Goal: Navigation & Orientation: Find specific page/section

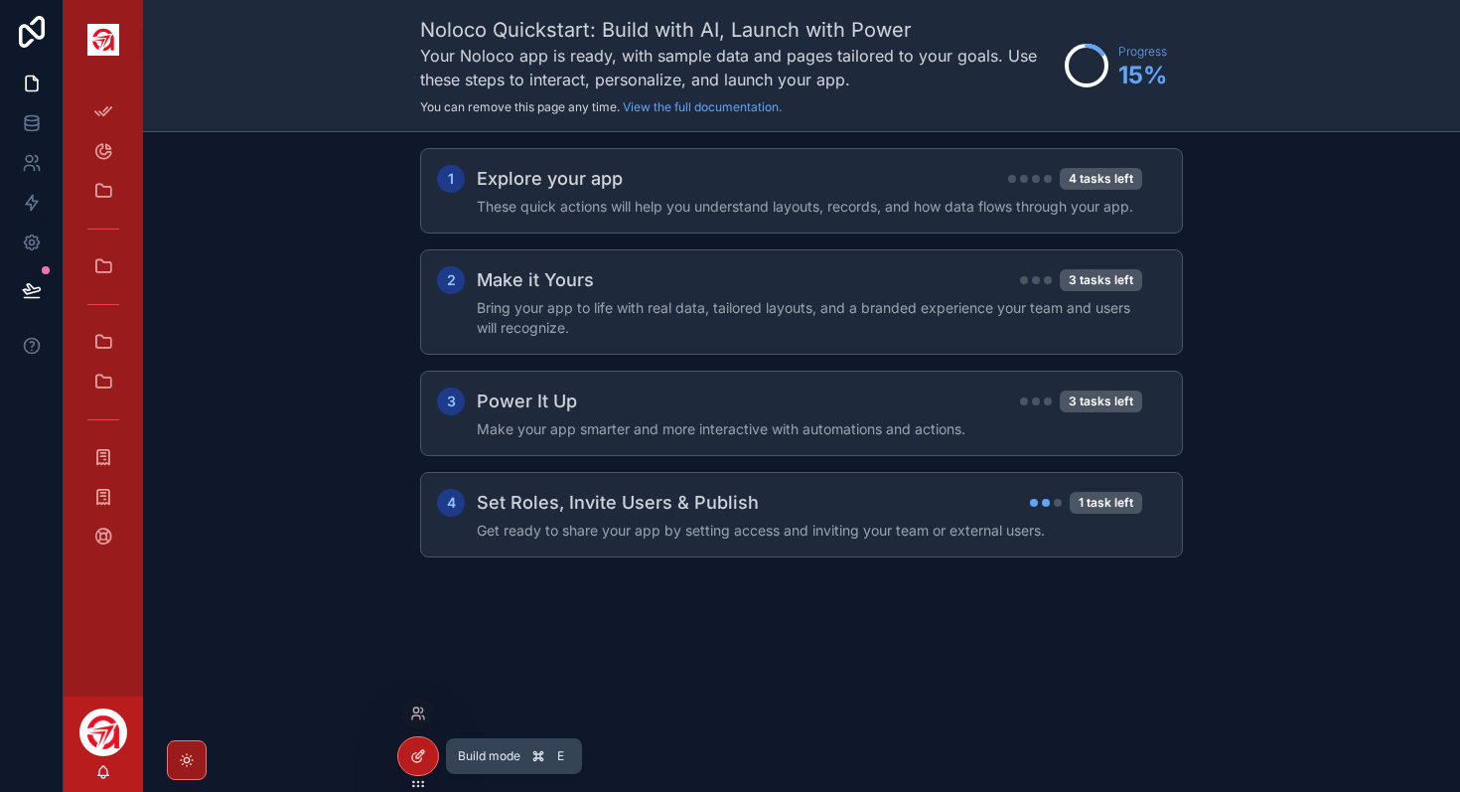
click at [426, 765] on div at bounding box center [418, 756] width 40 height 38
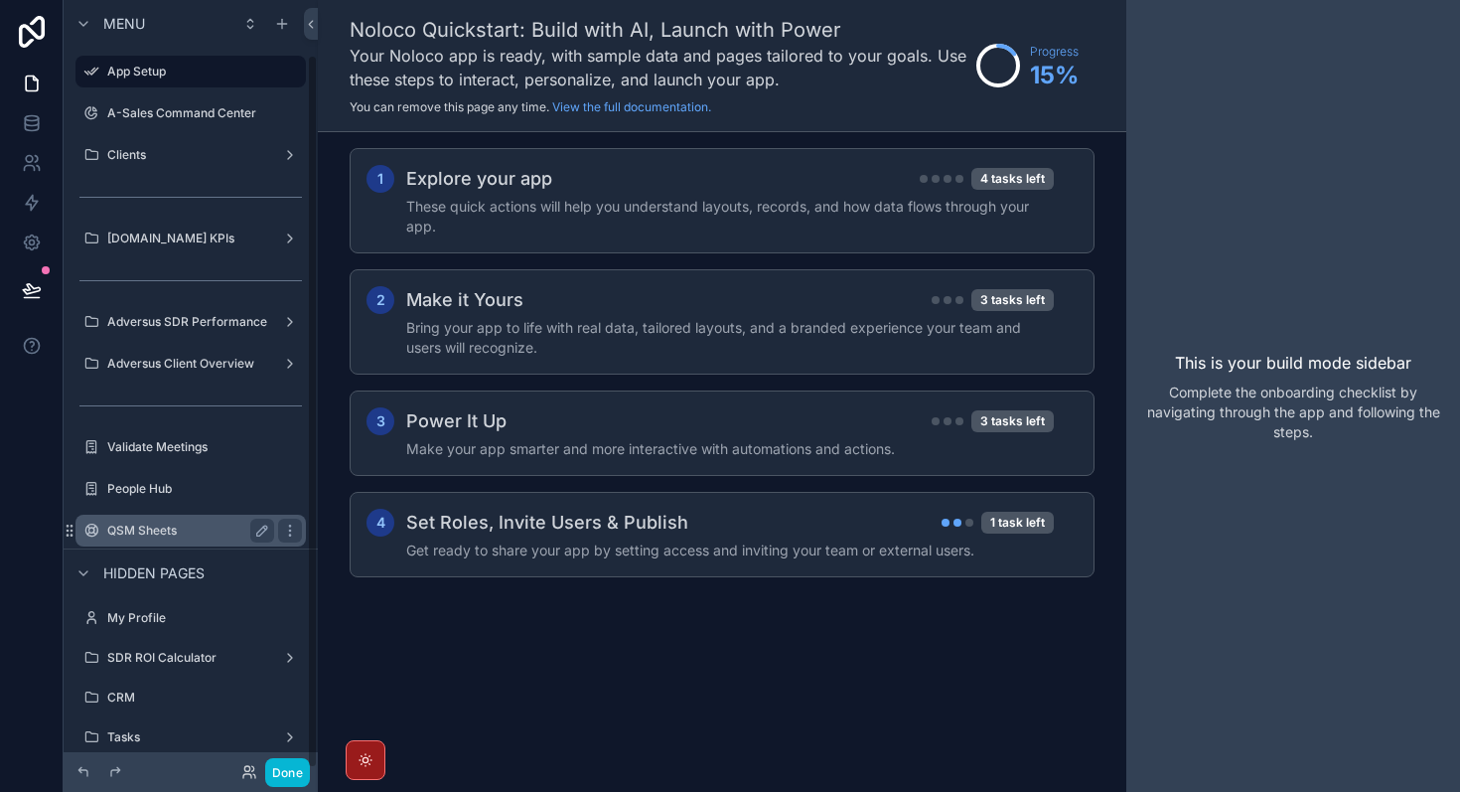
scroll to position [59, 0]
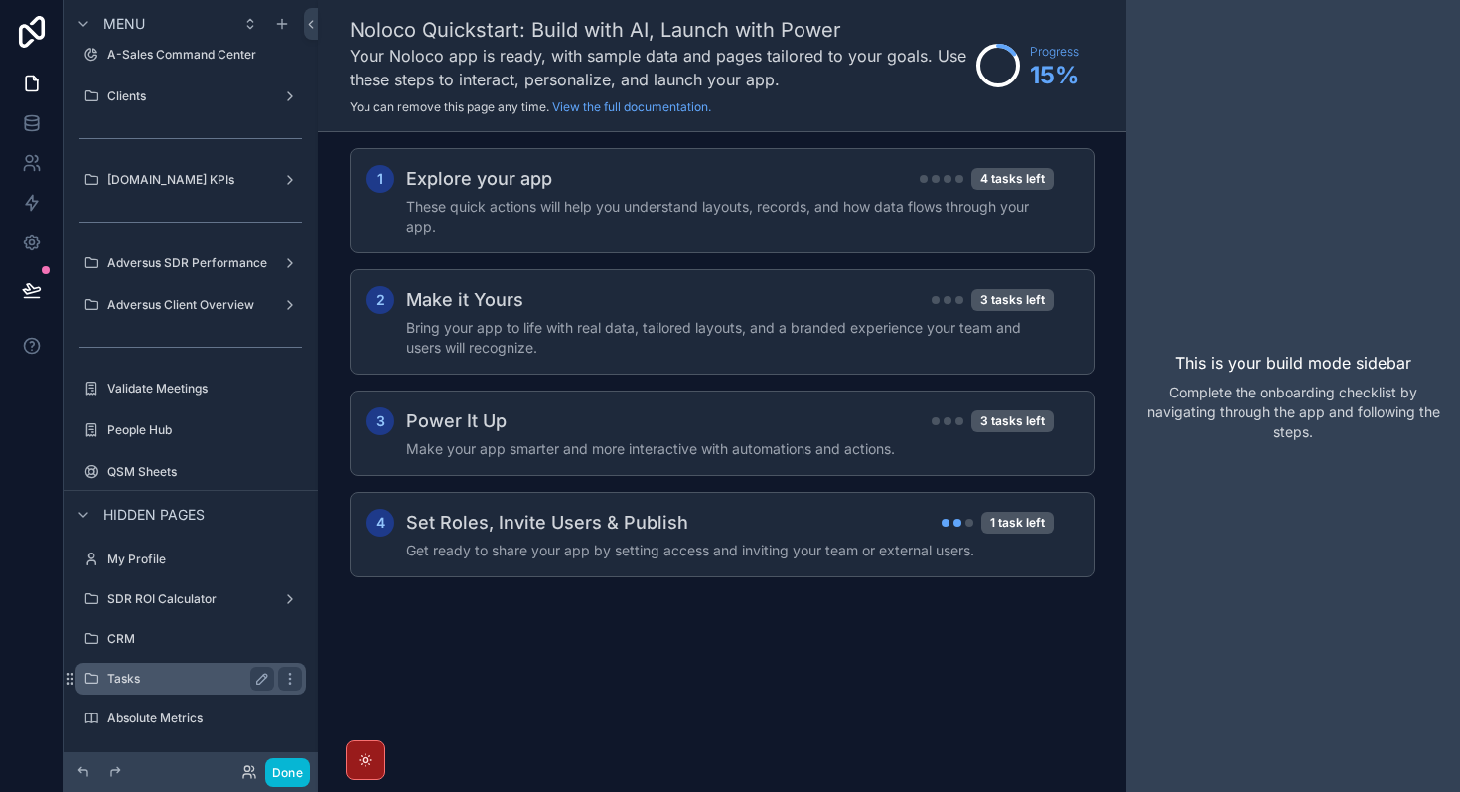
click at [179, 679] on label "Tasks" at bounding box center [186, 679] width 159 height 16
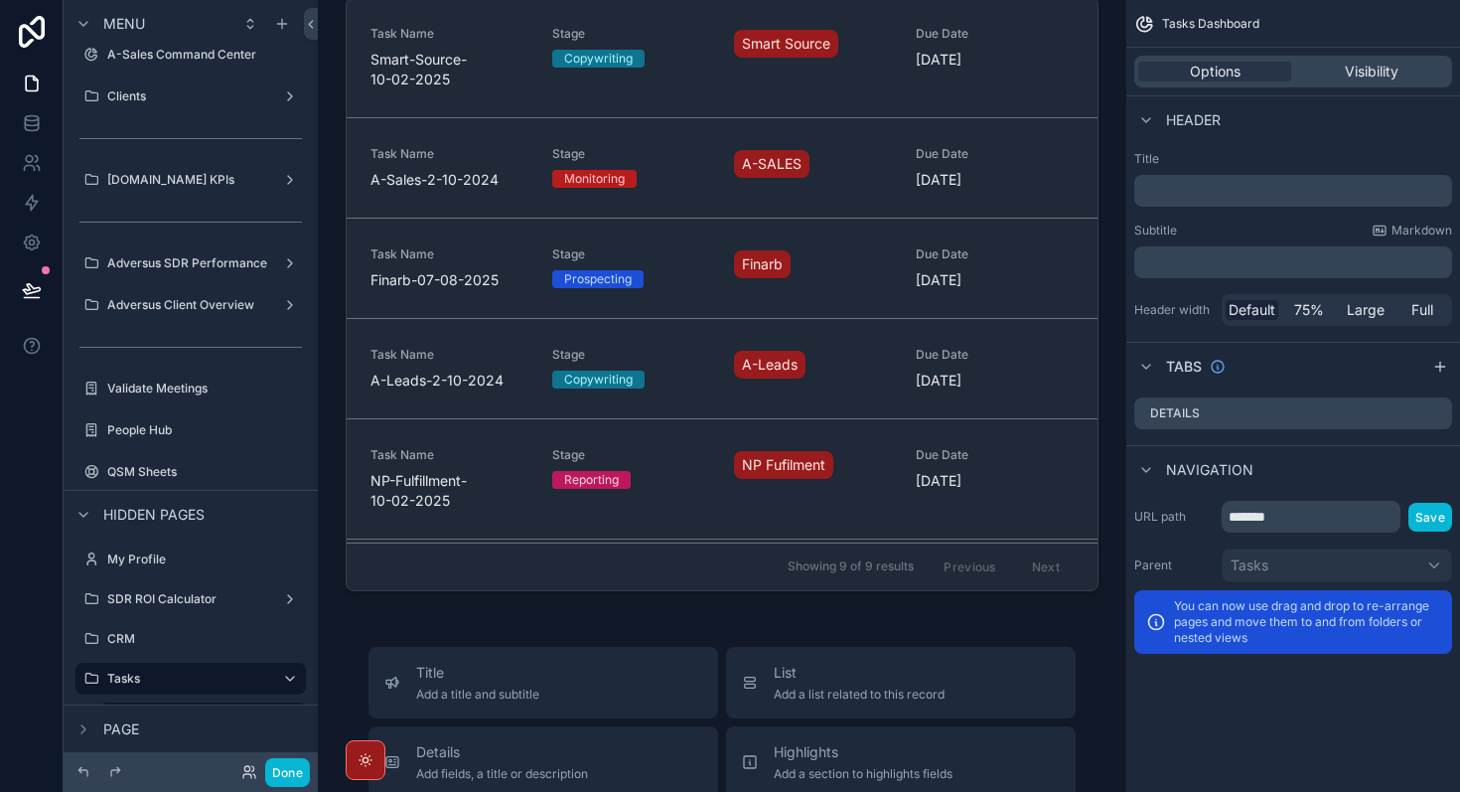
scroll to position [1509, 0]
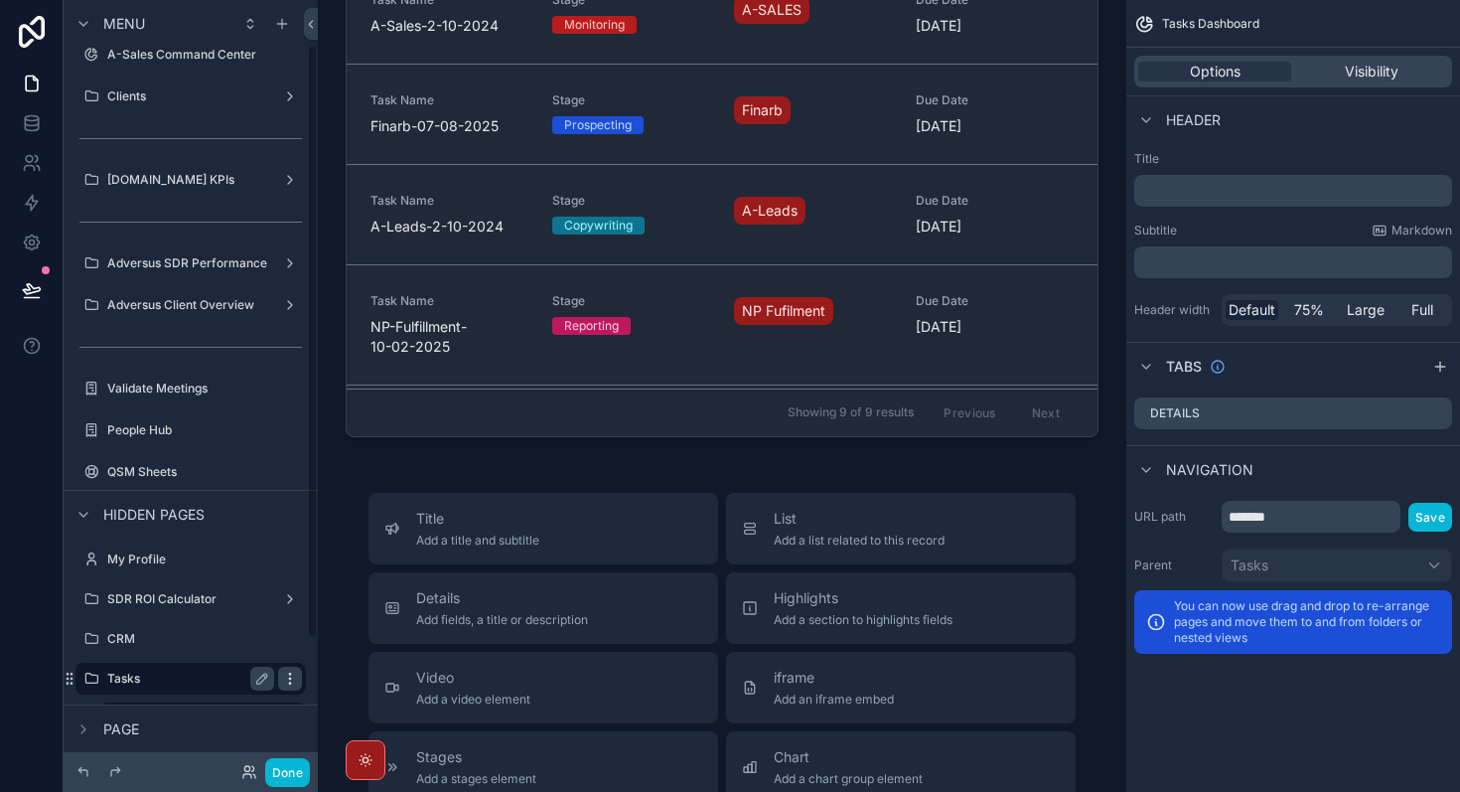
click at [293, 683] on icon "scrollable content" at bounding box center [290, 679] width 16 height 16
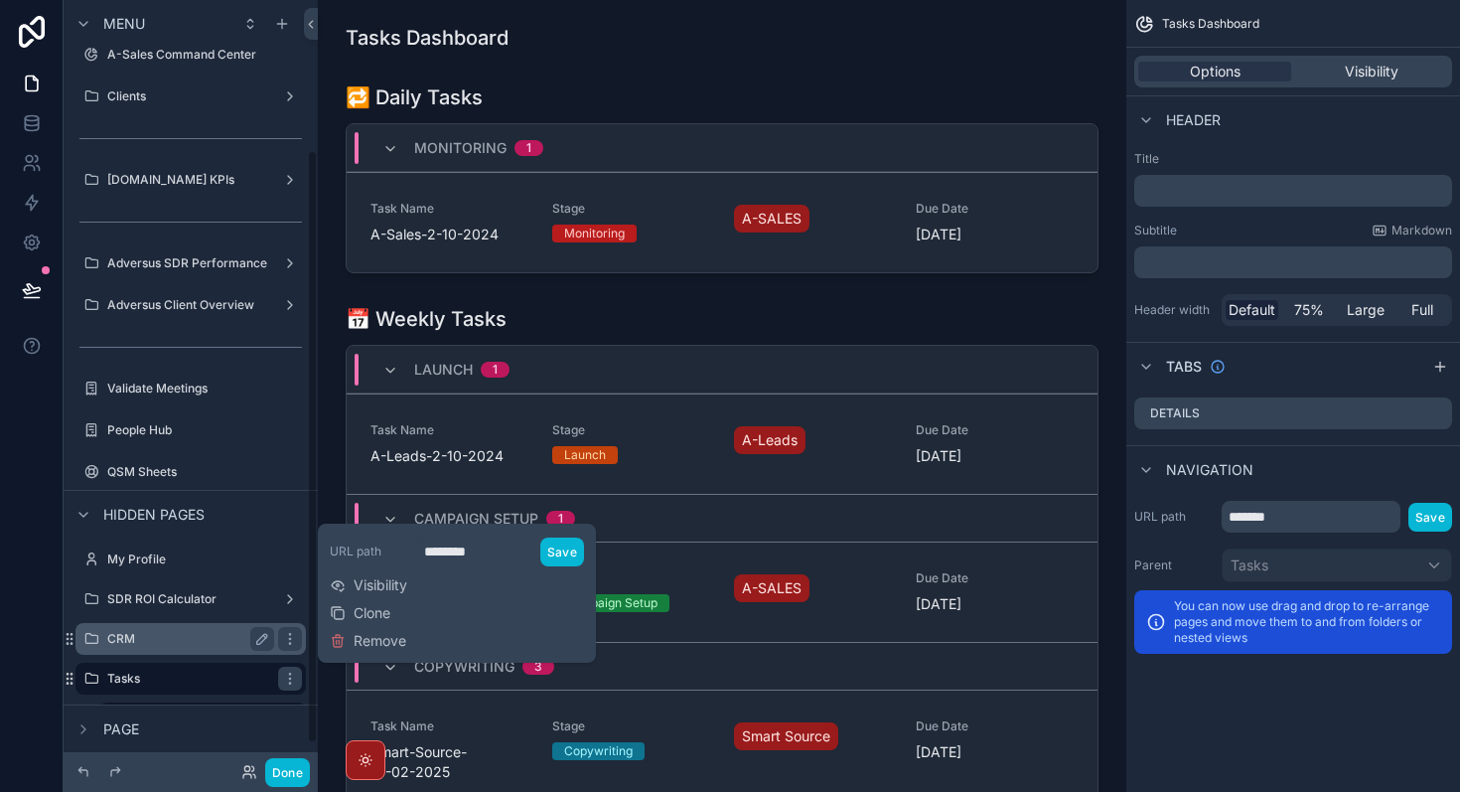
scroll to position [226, 0]
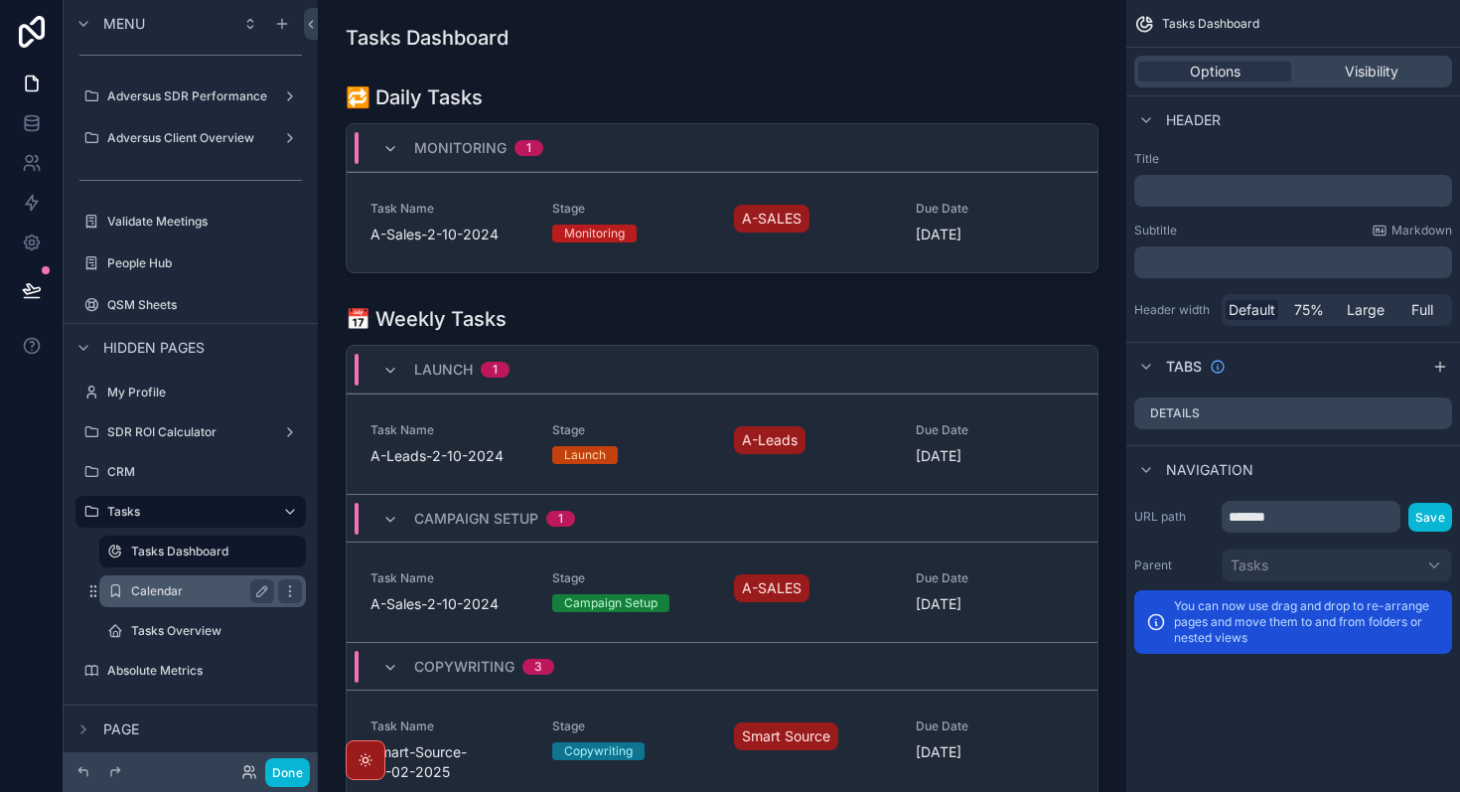
click at [187, 594] on label "Calendar" at bounding box center [198, 591] width 135 height 16
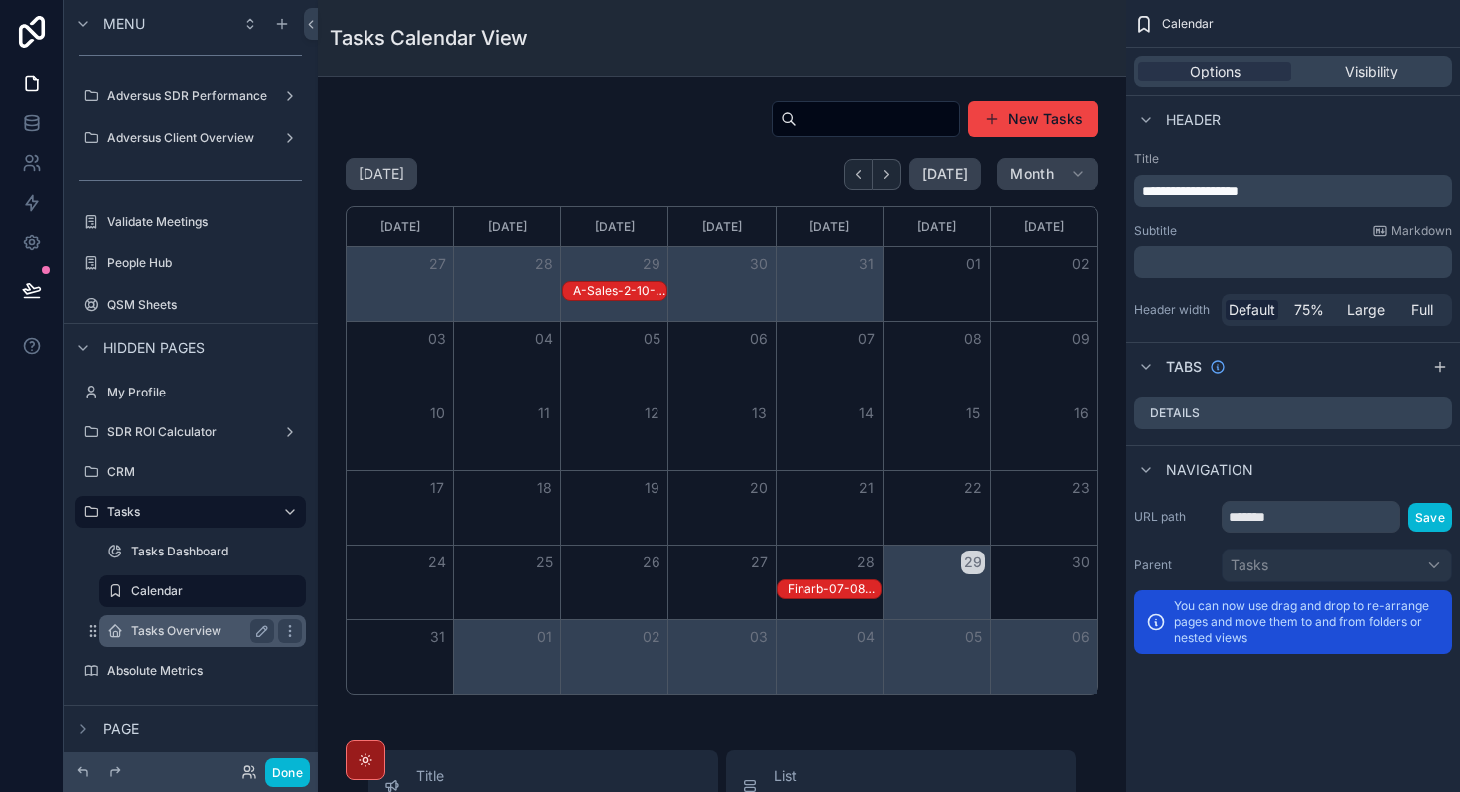
click at [200, 642] on div "Tasks Overview" at bounding box center [202, 631] width 143 height 24
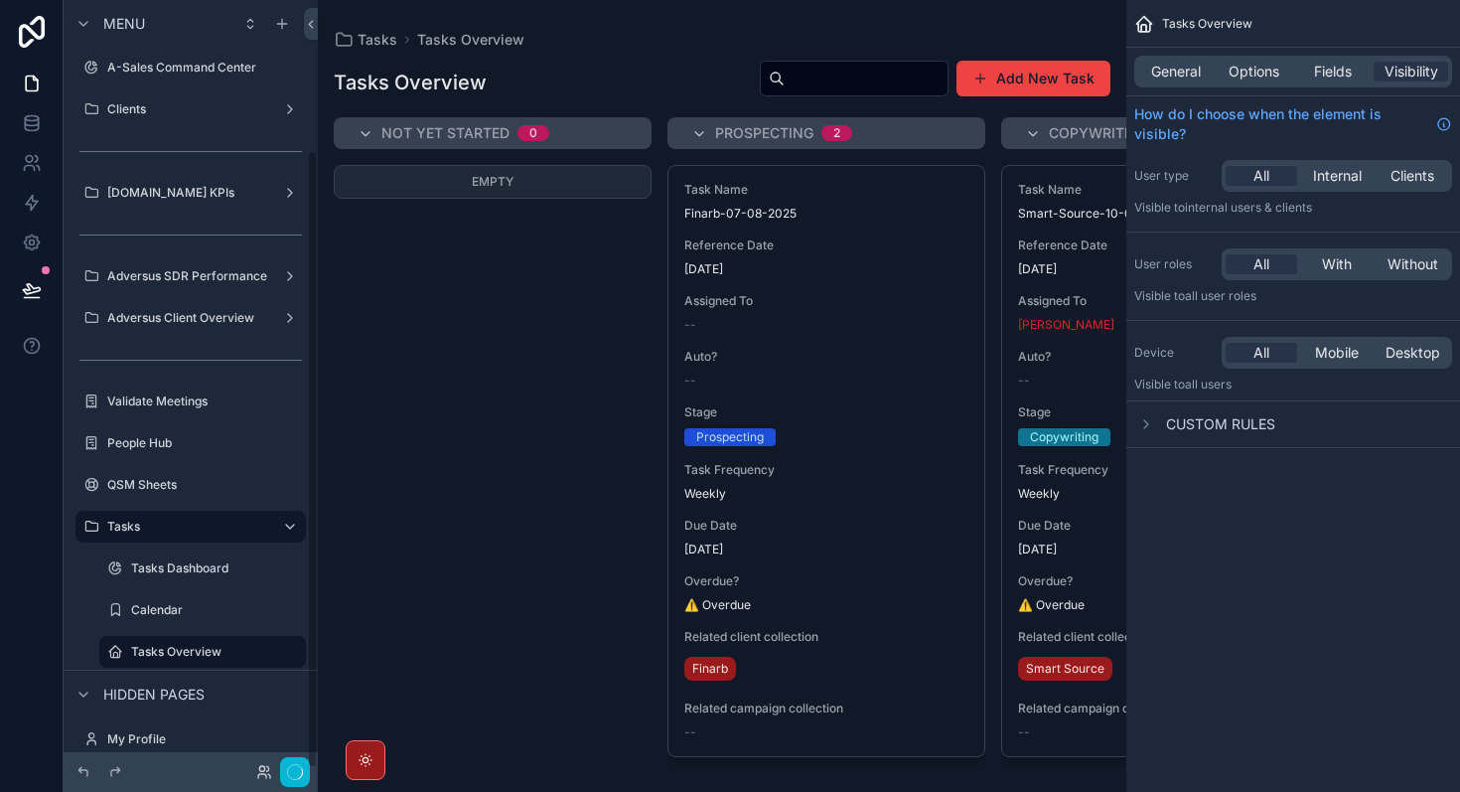
scroll to position [186, 0]
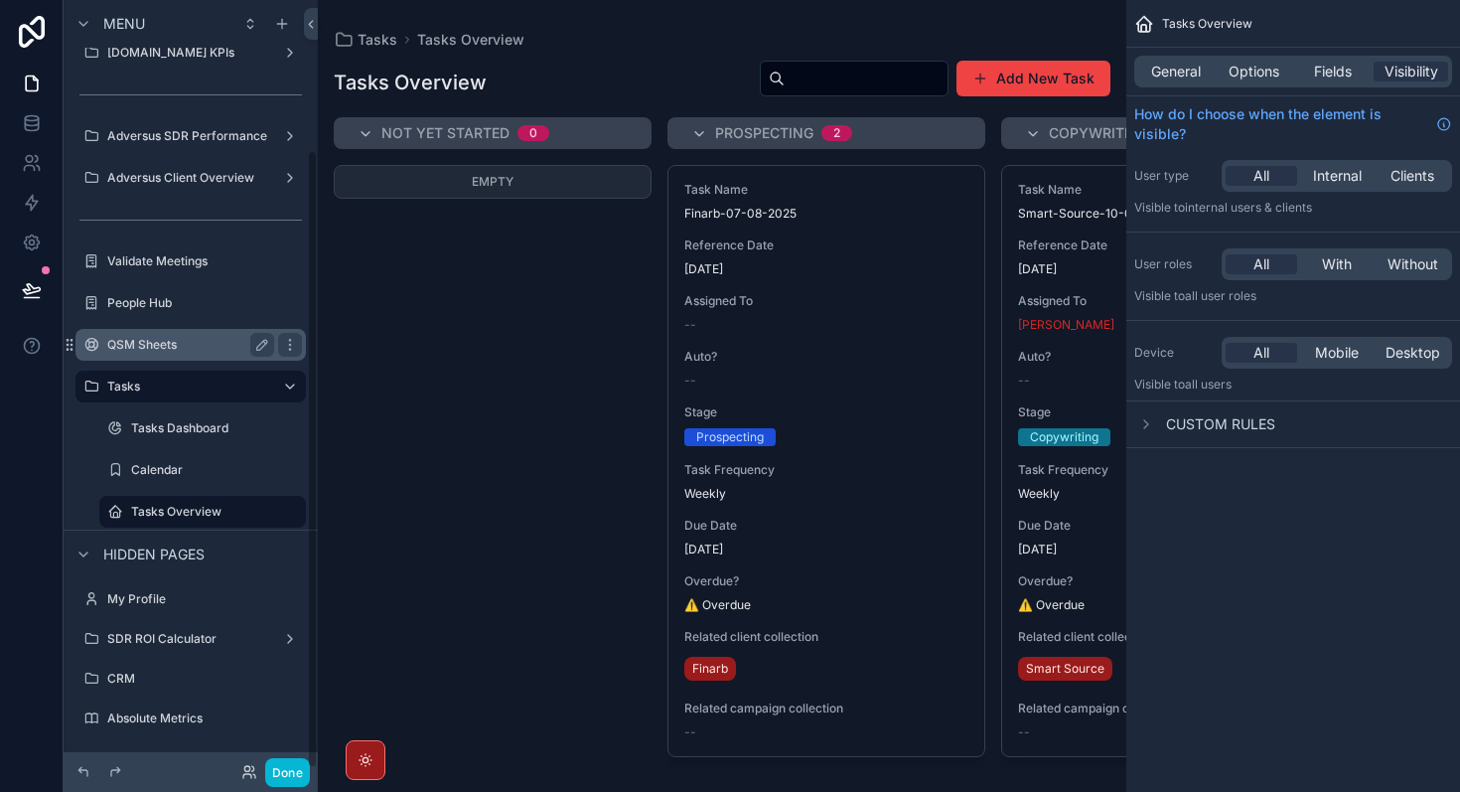
click at [184, 338] on label "QSM Sheets" at bounding box center [186, 345] width 159 height 16
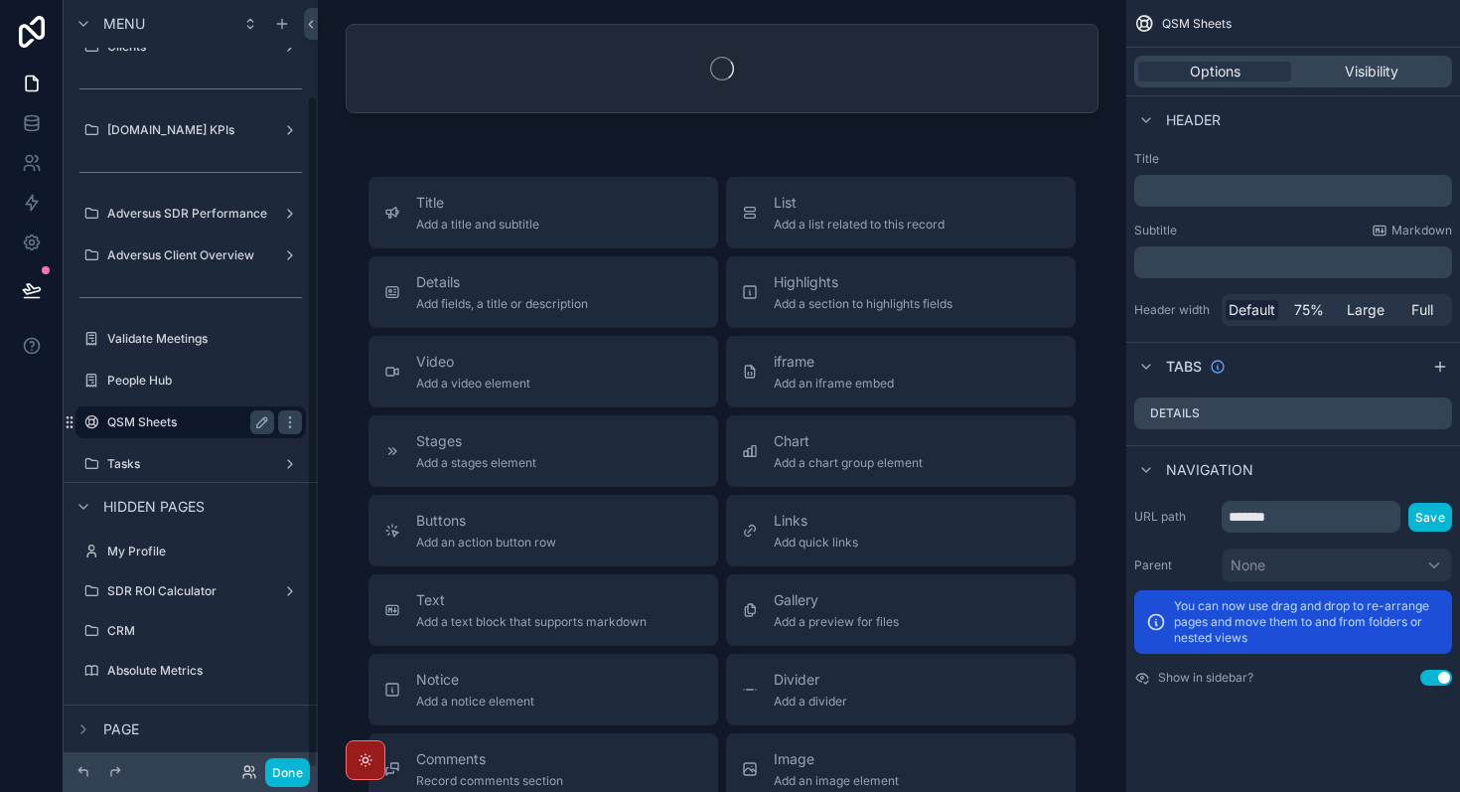
scroll to position [108, 0]
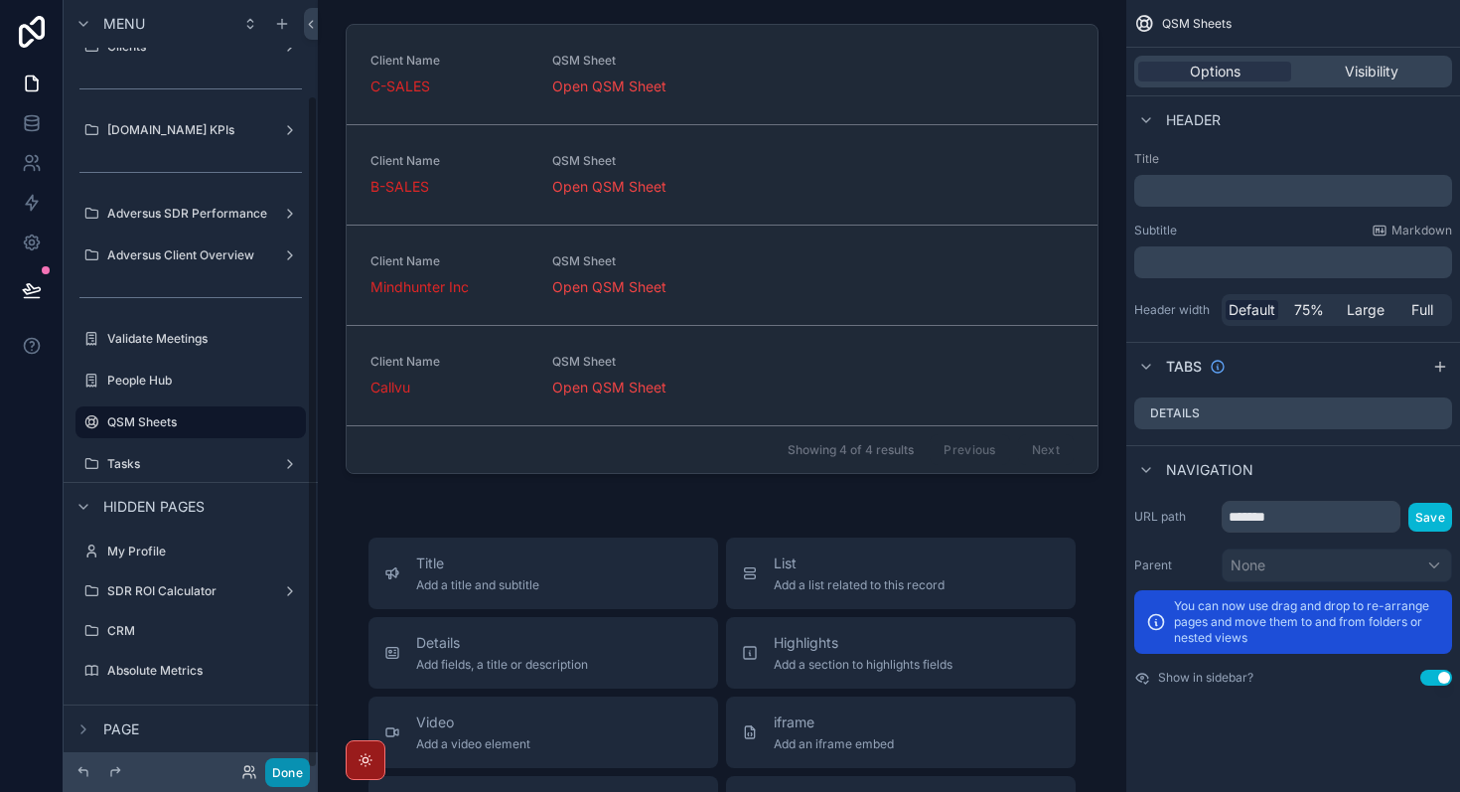
click at [288, 773] on button "Done" at bounding box center [287, 772] width 45 height 29
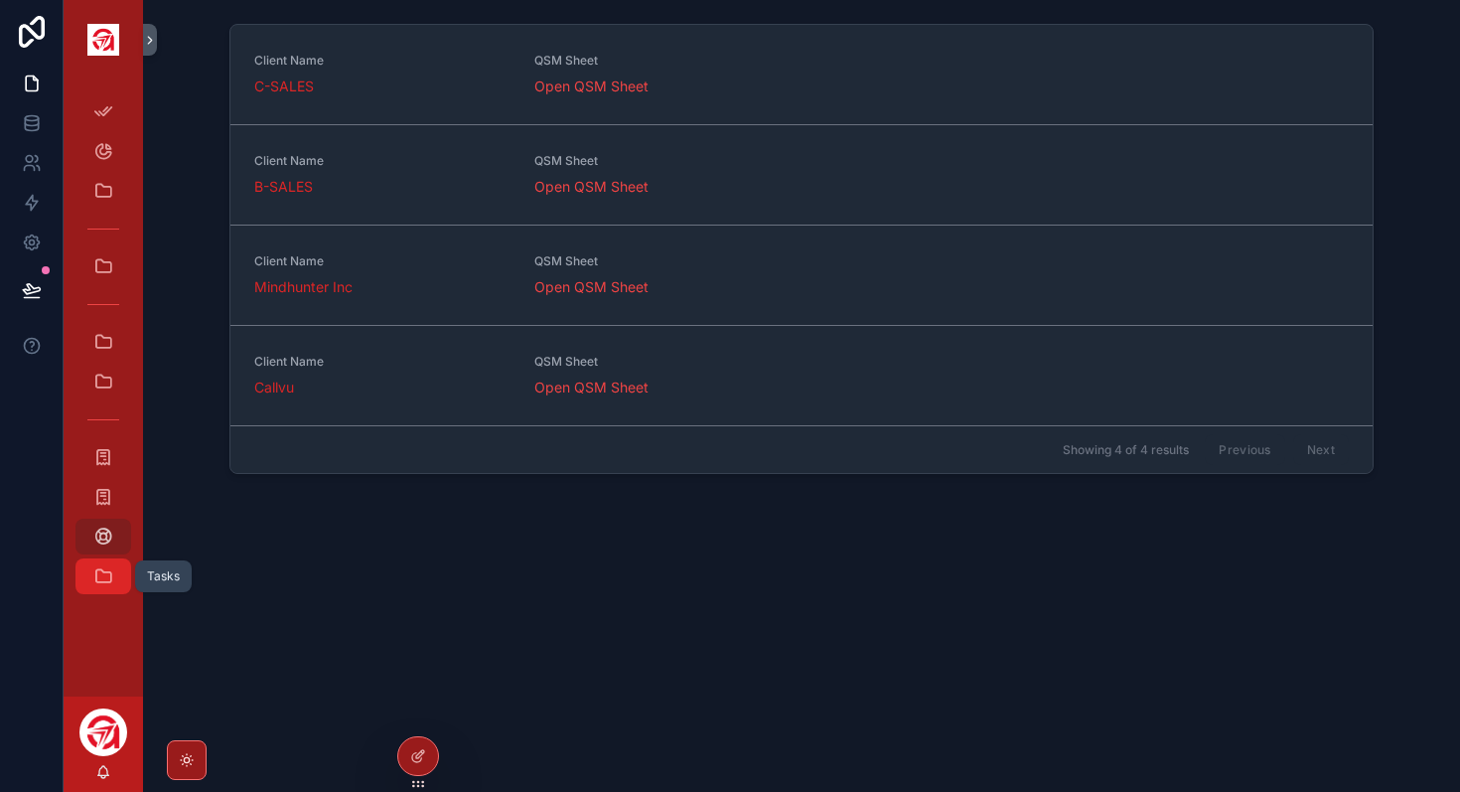
click at [96, 580] on icon "scrollable content" at bounding box center [103, 576] width 20 height 20
